Goal: Task Accomplishment & Management: Complete application form

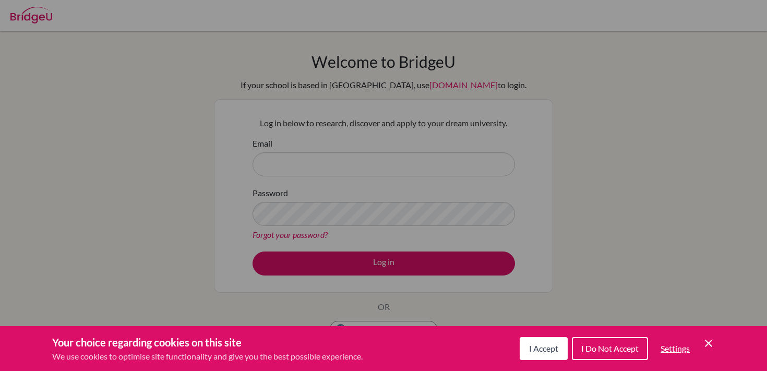
click at [551, 347] on span "I Accept" at bounding box center [543, 348] width 29 height 10
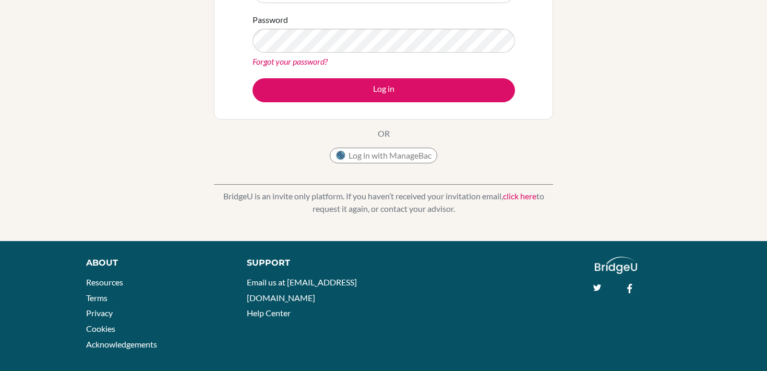
scroll to position [168, 0]
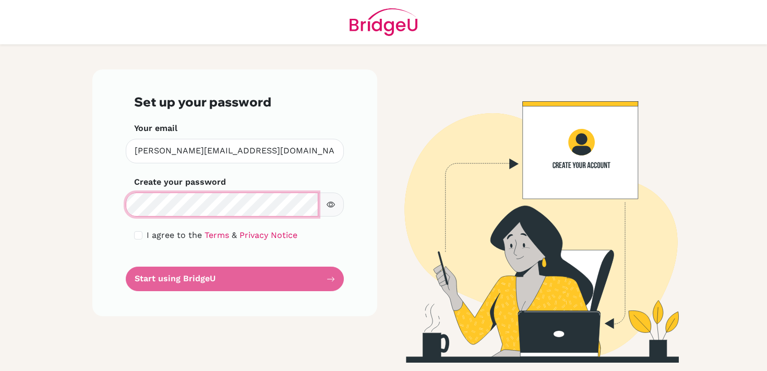
click at [96, 192] on div "Set up your password Your email [PERSON_NAME][EMAIL_ADDRESS][DOMAIN_NAME] Inval…" at bounding box center [234, 192] width 285 height 247
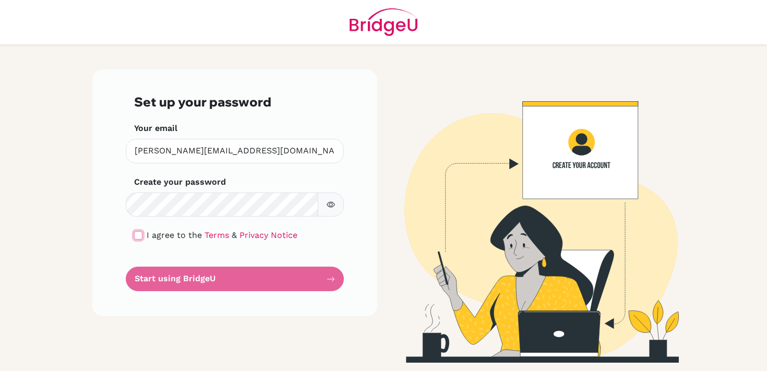
click at [139, 234] on input "checkbox" at bounding box center [138, 235] width 8 height 8
checkbox input "true"
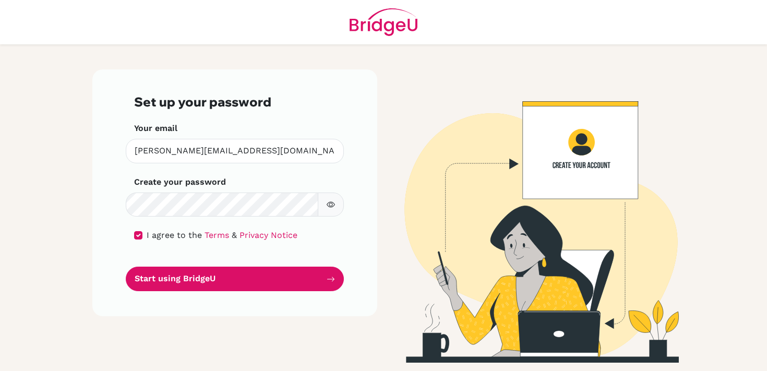
click at [333, 200] on button "button" at bounding box center [331, 204] width 26 height 25
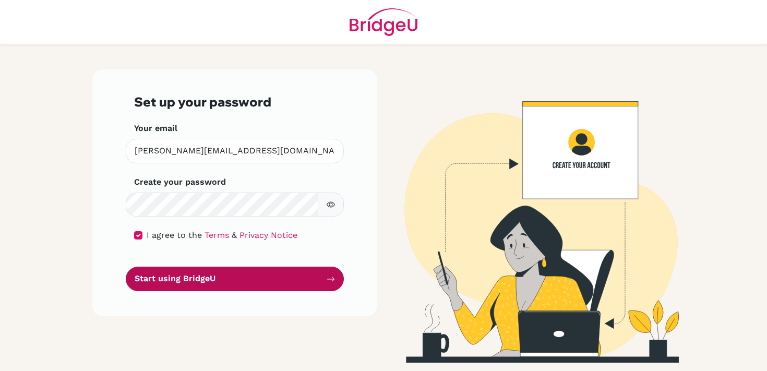
drag, startPoint x: 228, startPoint y: 273, endPoint x: 247, endPoint y: 271, distance: 19.5
click at [228, 273] on button "Start using BridgeU" at bounding box center [235, 278] width 218 height 25
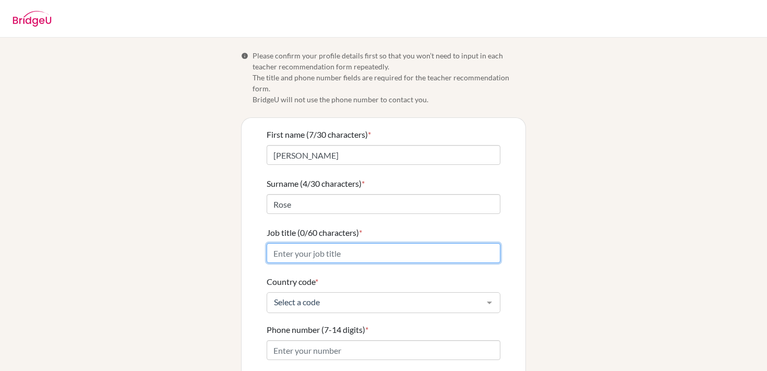
click at [401, 246] on input "Job title (0/60 characters) *" at bounding box center [383, 253] width 234 height 20
type input "Humanities Teacher"
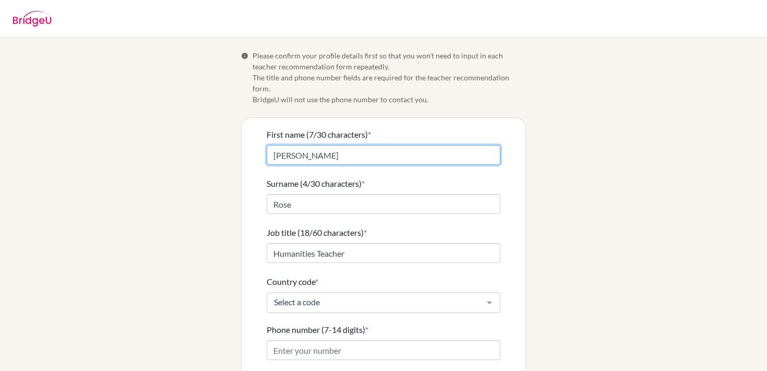
drag, startPoint x: 275, startPoint y: 143, endPoint x: 259, endPoint y: 141, distance: 16.2
click at [258, 142] on div "First name (7/30 characters) * WINBERG Surname (4/30 characters) * Rose Job tit…" at bounding box center [383, 291] width 284 height 346
type input "Laura"
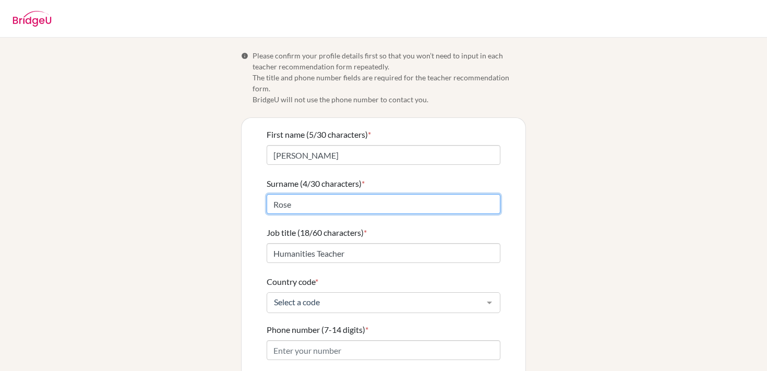
drag, startPoint x: 297, startPoint y: 192, endPoint x: 252, endPoint y: 189, distance: 44.9
click at [252, 189] on div "First name (5/30 characters) * Laura Surname (4/30 characters) * Rose Job title…" at bounding box center [383, 291] width 284 height 346
type input "Winberg"
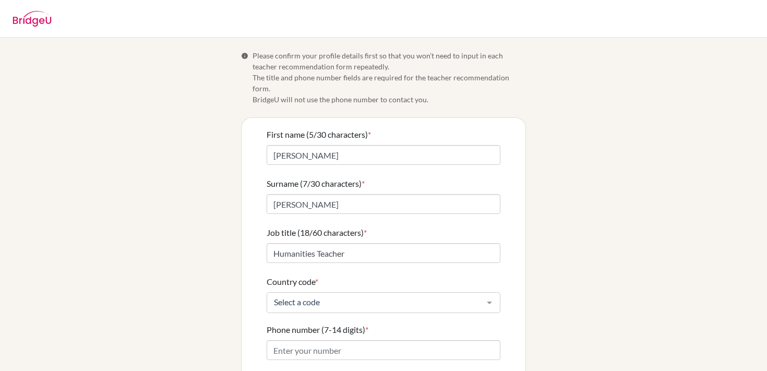
click at [159, 193] on div "Info Please confirm your profile details first so that you won’t need to input …" at bounding box center [383, 257] width 594 height 415
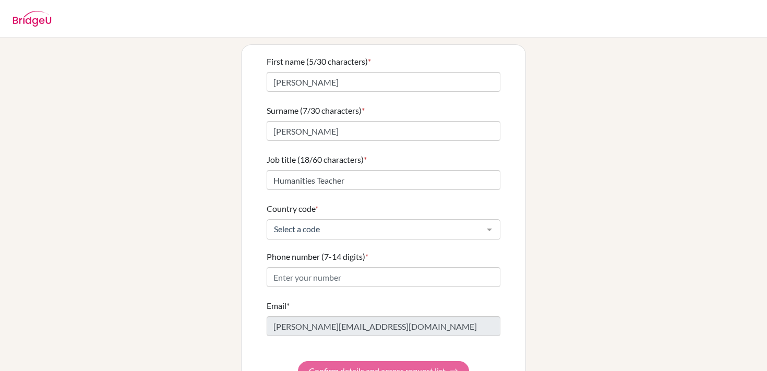
scroll to position [95, 0]
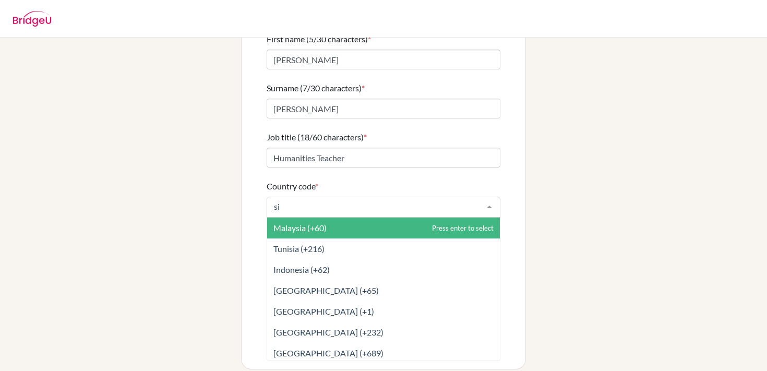
type input "sin"
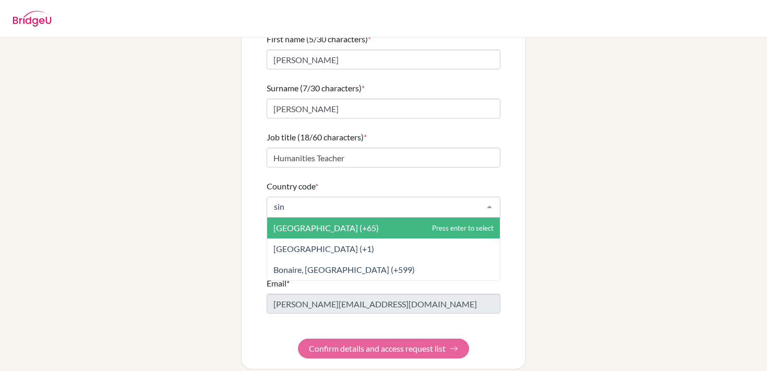
click at [336, 217] on span "Singapore (+65)" at bounding box center [383, 227] width 233 height 21
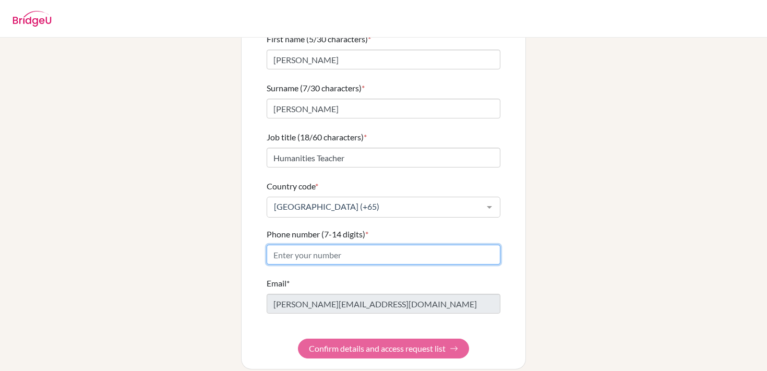
click at [343, 246] on input "Phone number (7-14 digits) *" at bounding box center [383, 255] width 234 height 20
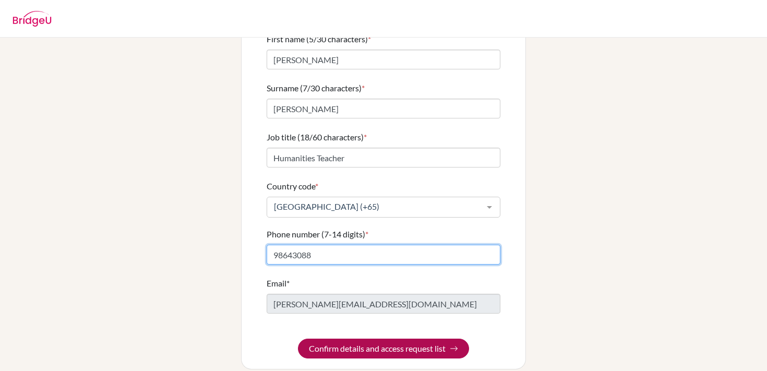
type input "98643088"
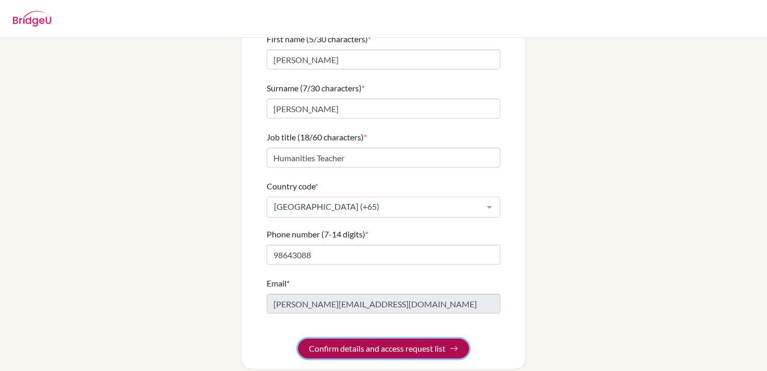
click at [377, 338] on button "Confirm details and access request list" at bounding box center [383, 348] width 171 height 20
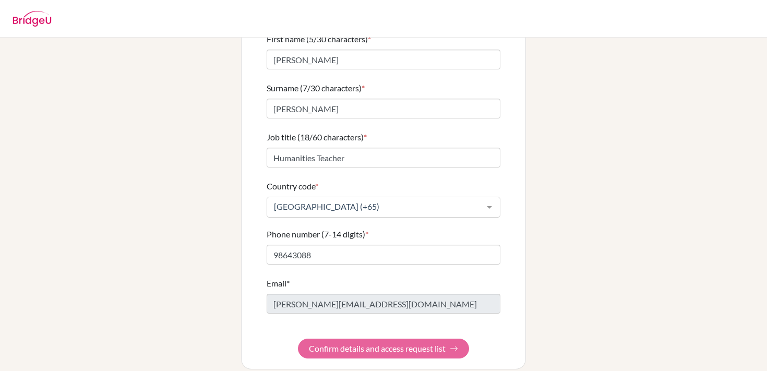
scroll to position [0, 0]
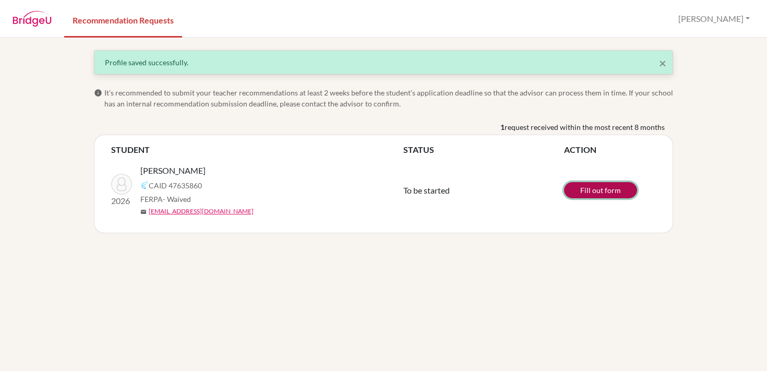
click at [584, 189] on link "Fill out form" at bounding box center [600, 190] width 73 height 16
